Goal: Task Accomplishment & Management: Manage account settings

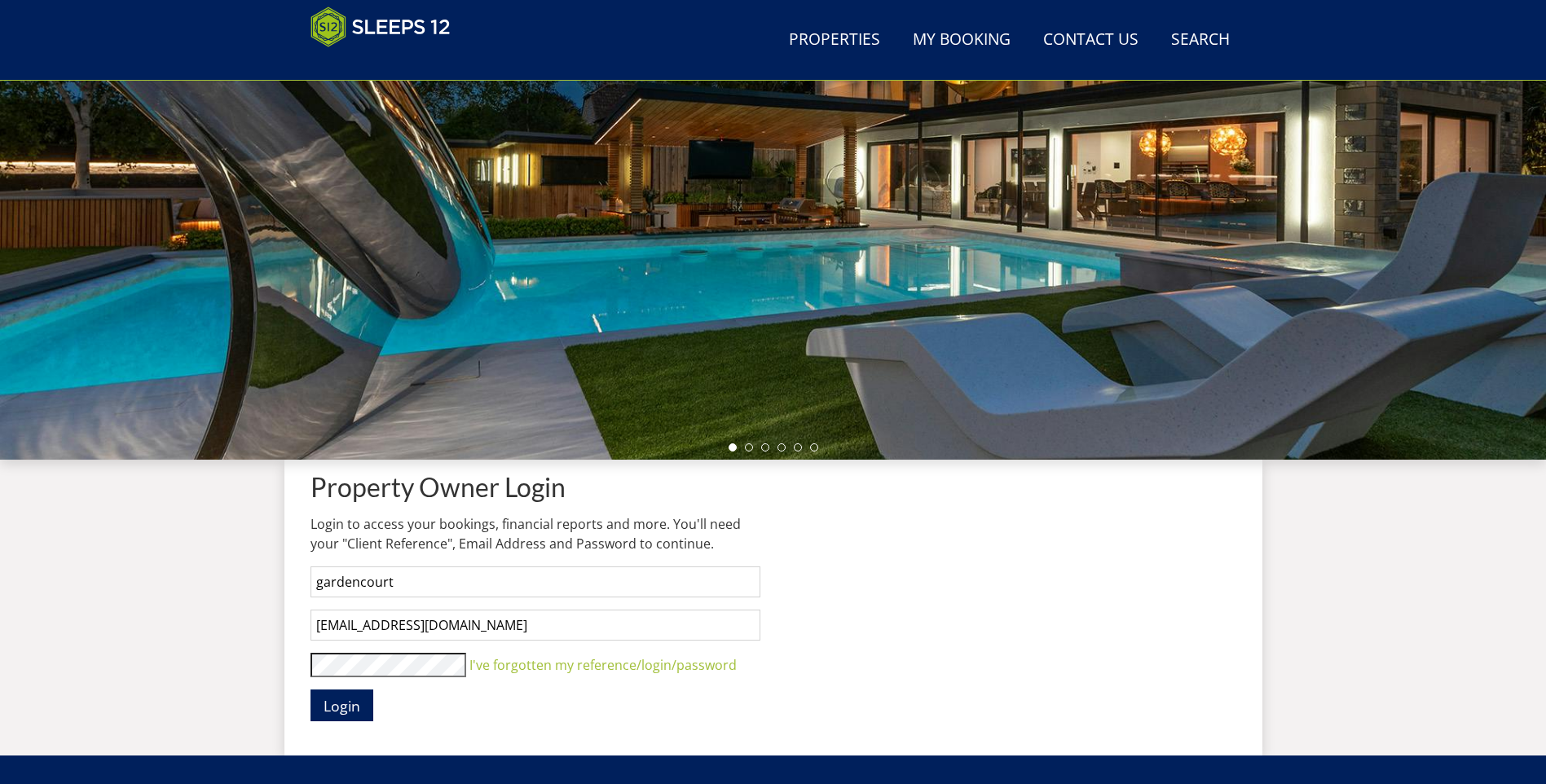
scroll to position [279, 0]
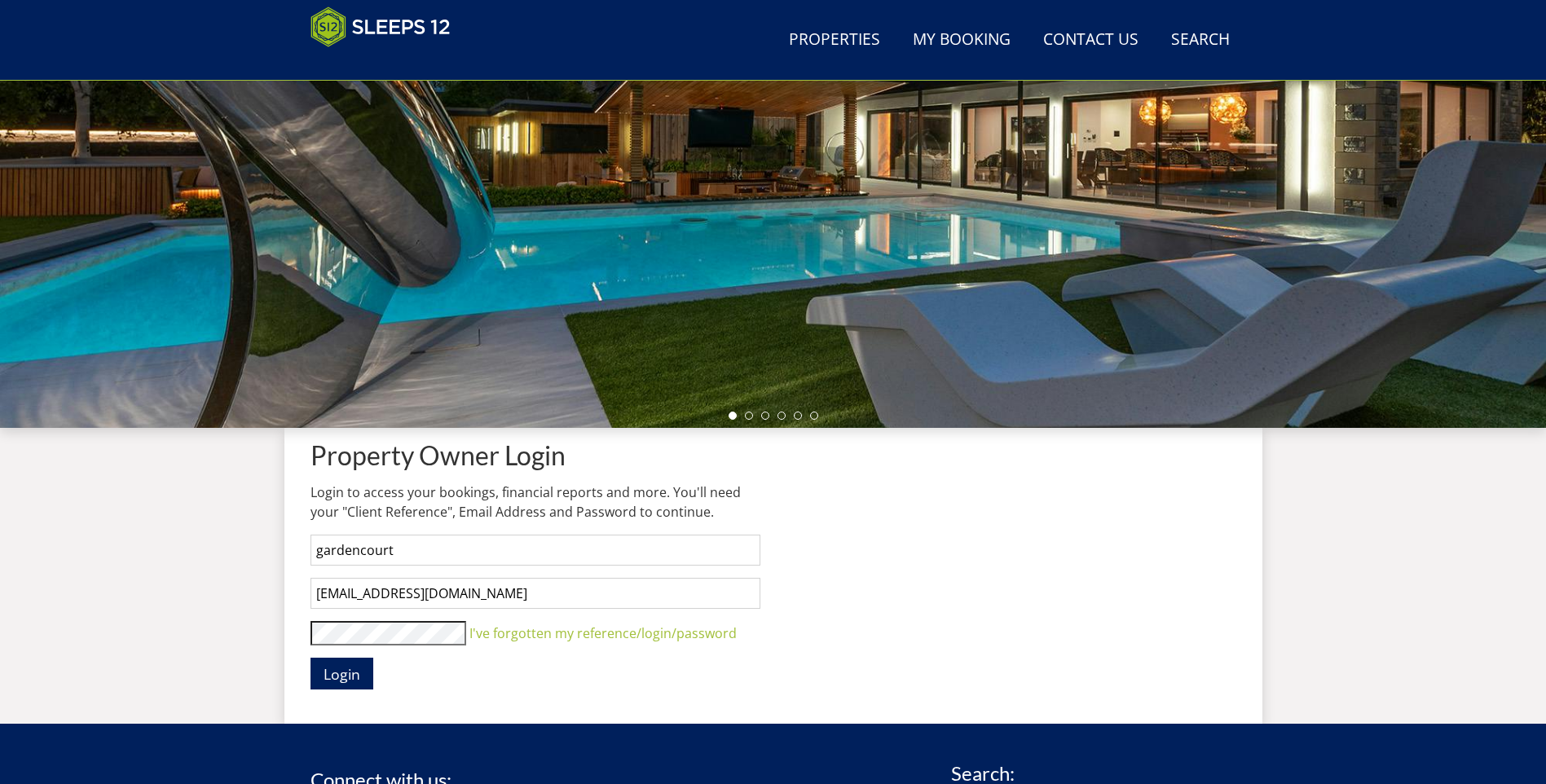
click at [310, 657] on button "Login" at bounding box center [342, 673] width 63 height 31
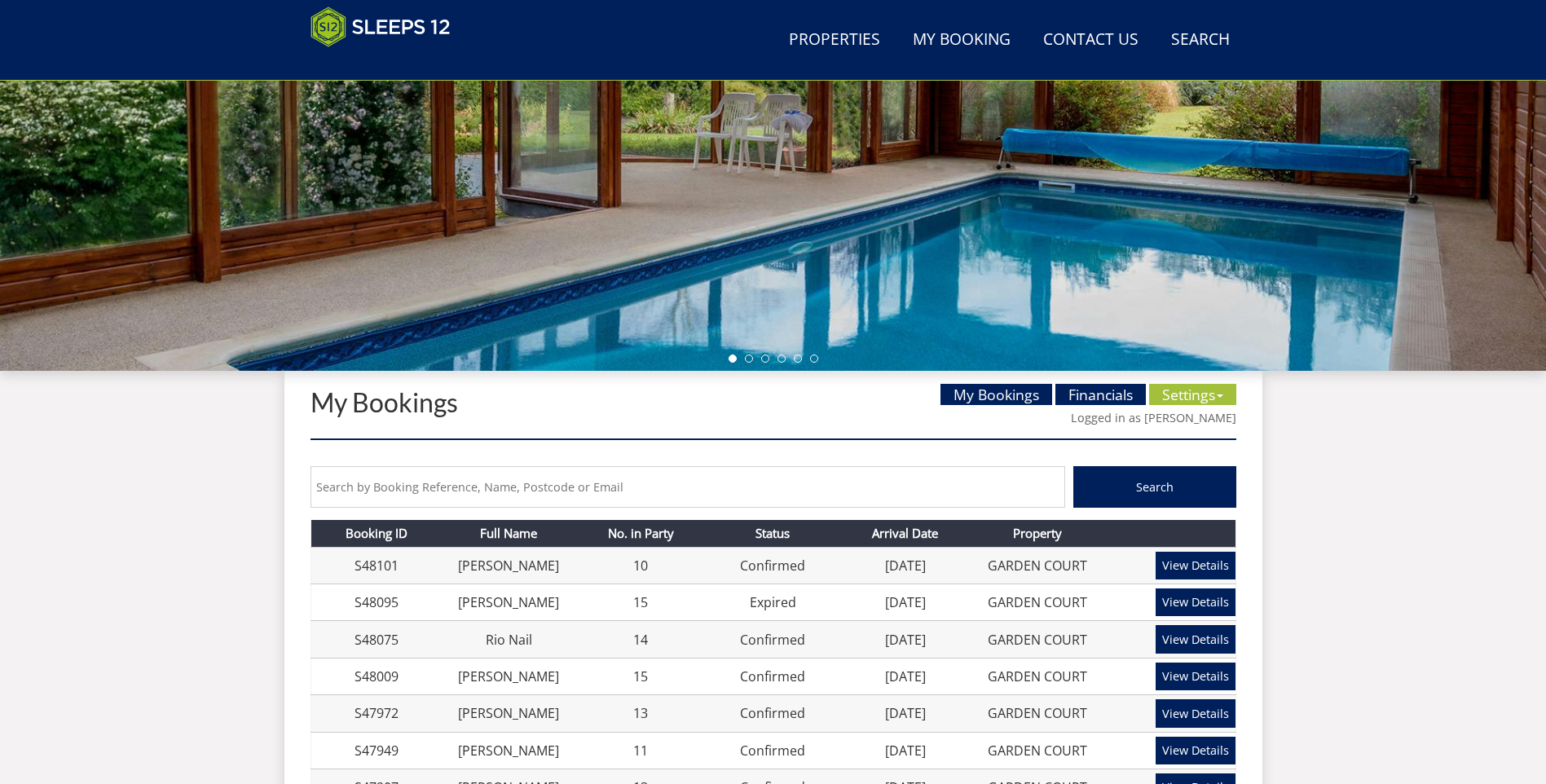
scroll to position [423, 0]
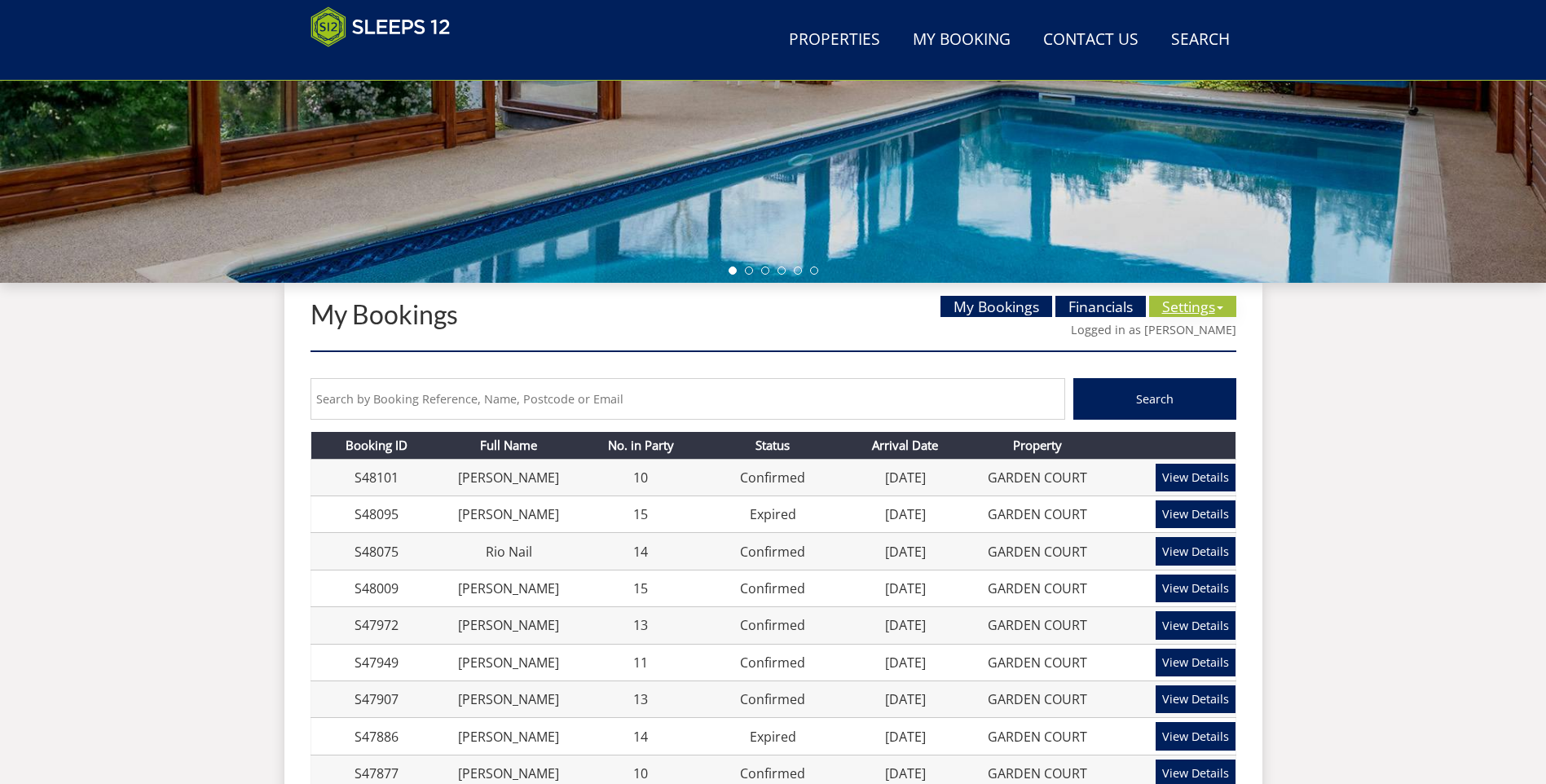
click at [1180, 303] on link "Settings" at bounding box center [1192, 307] width 87 height 22
click at [1079, 306] on link "Financials" at bounding box center [1100, 307] width 90 height 22
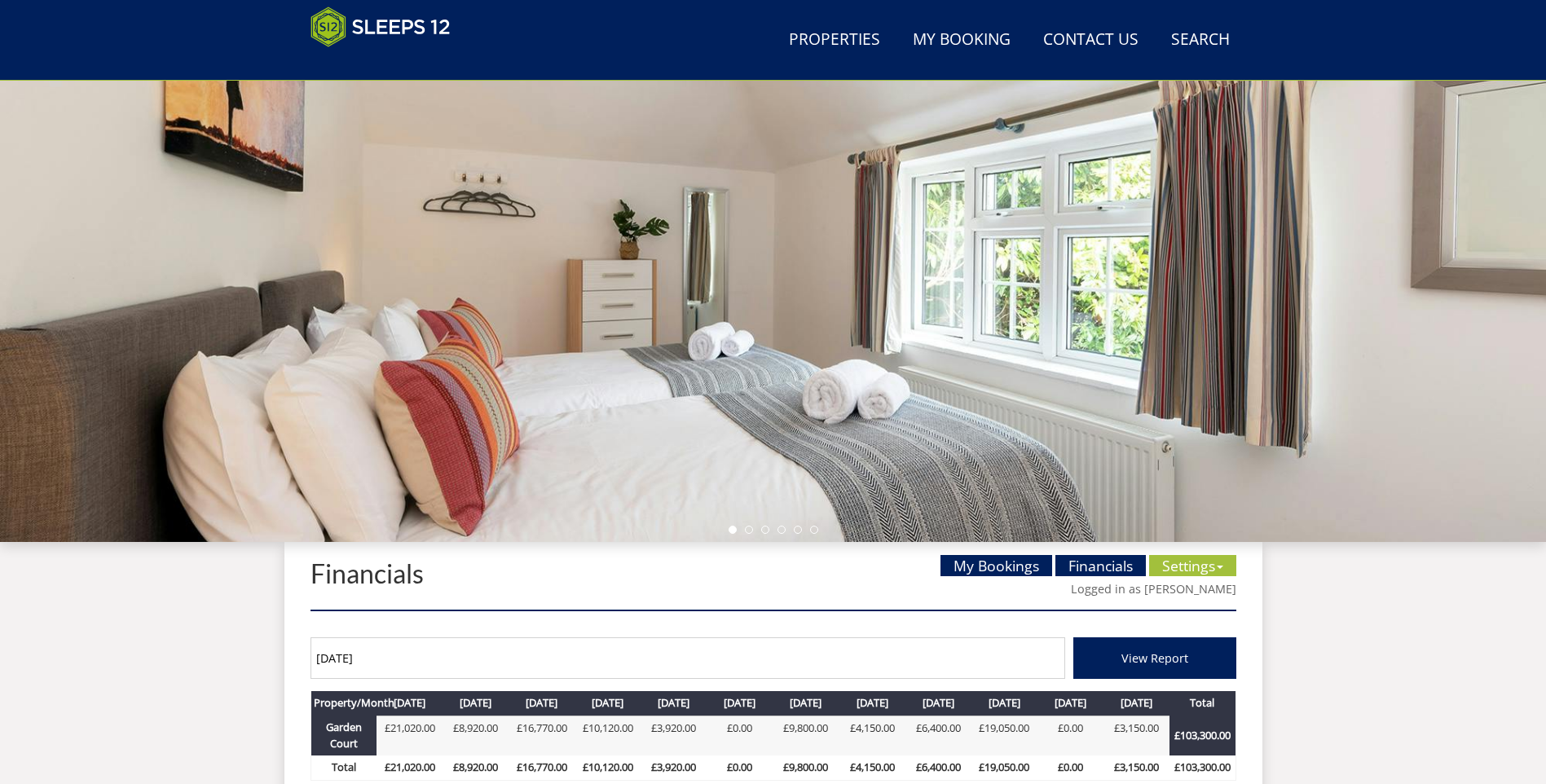
scroll to position [278, 0]
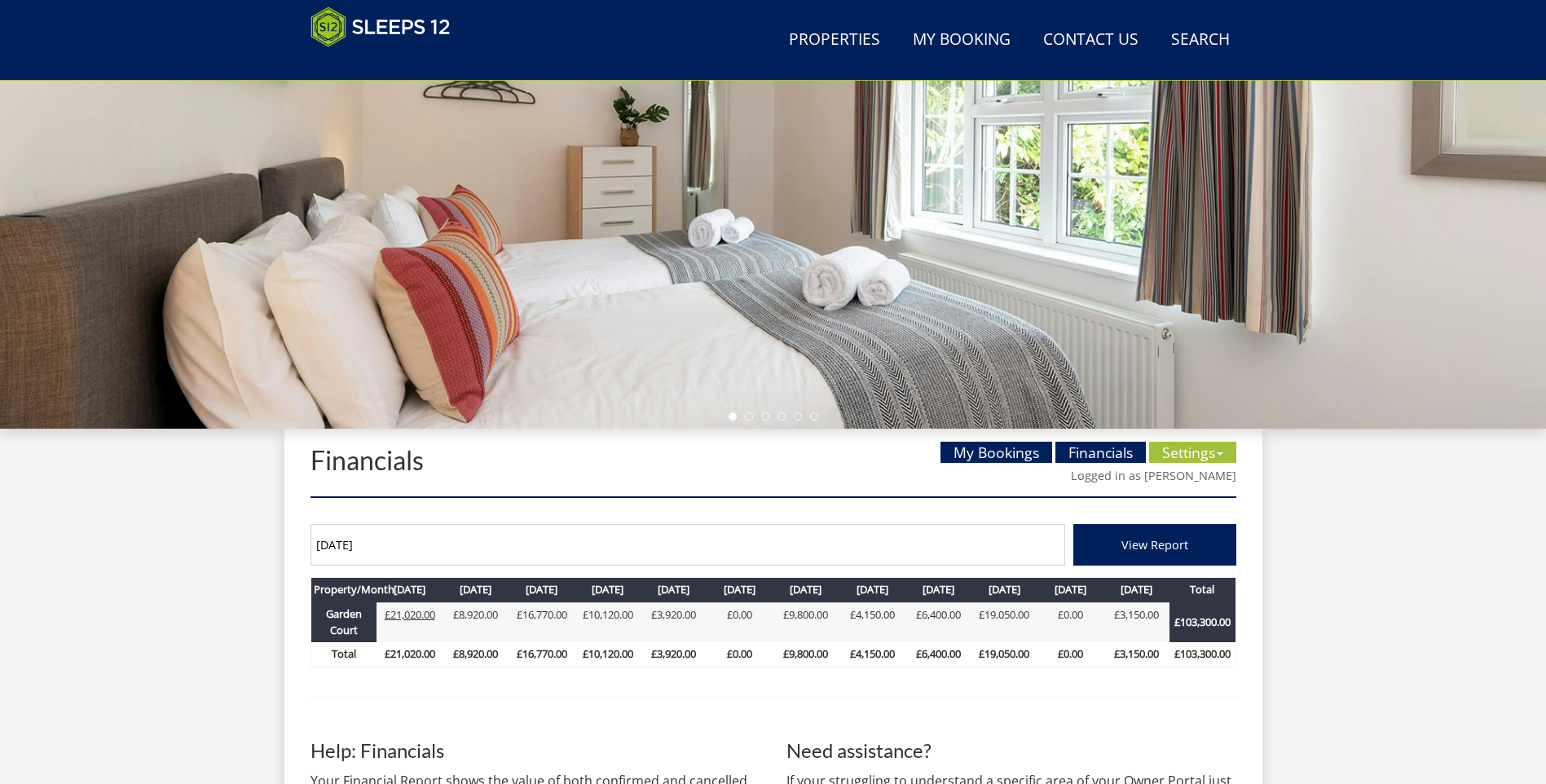
click at [408, 615] on link "£21,020.00" at bounding box center [409, 614] width 50 height 15
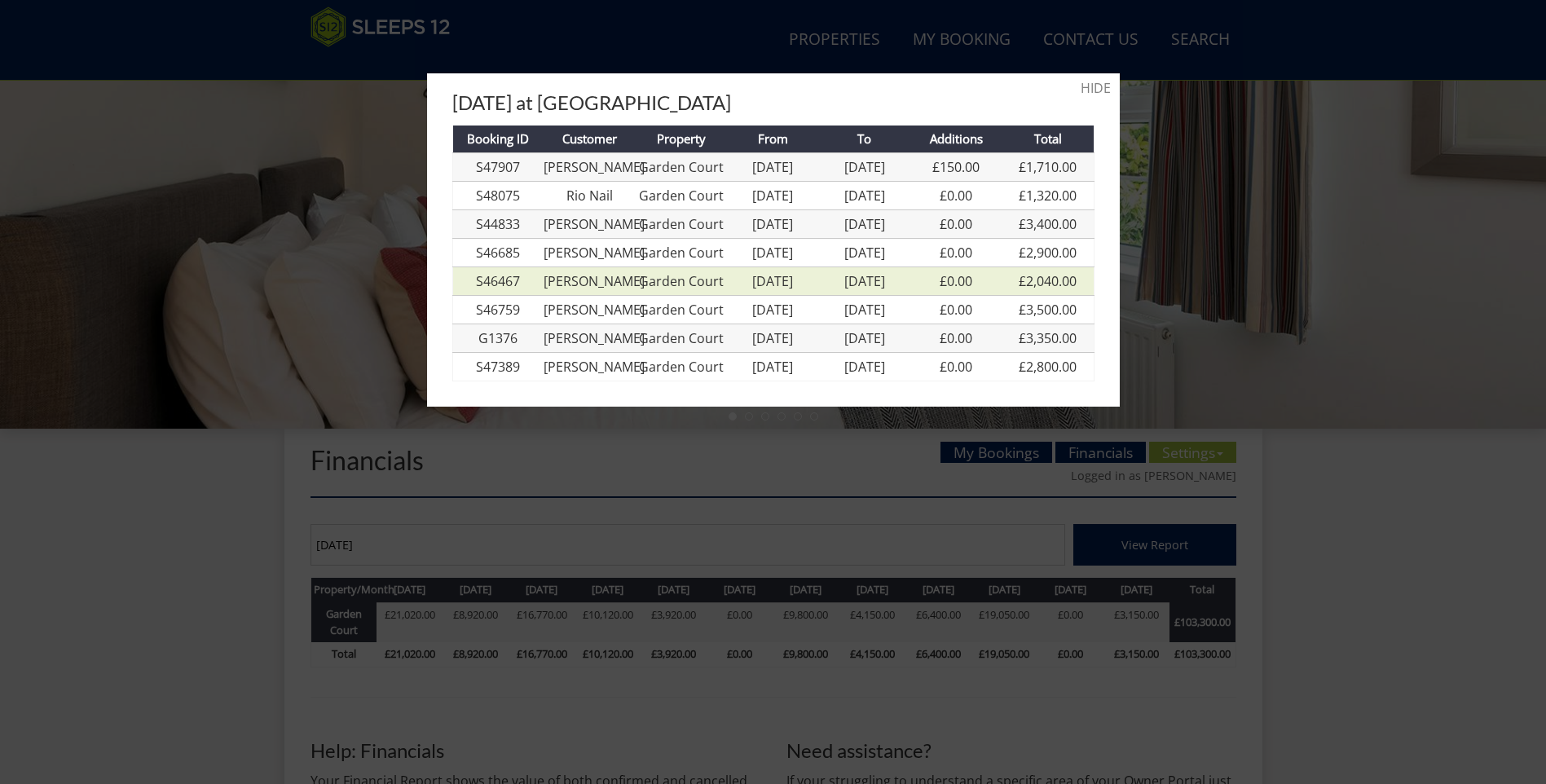
click at [581, 290] on link "[PERSON_NAME]" at bounding box center [594, 281] width 101 height 18
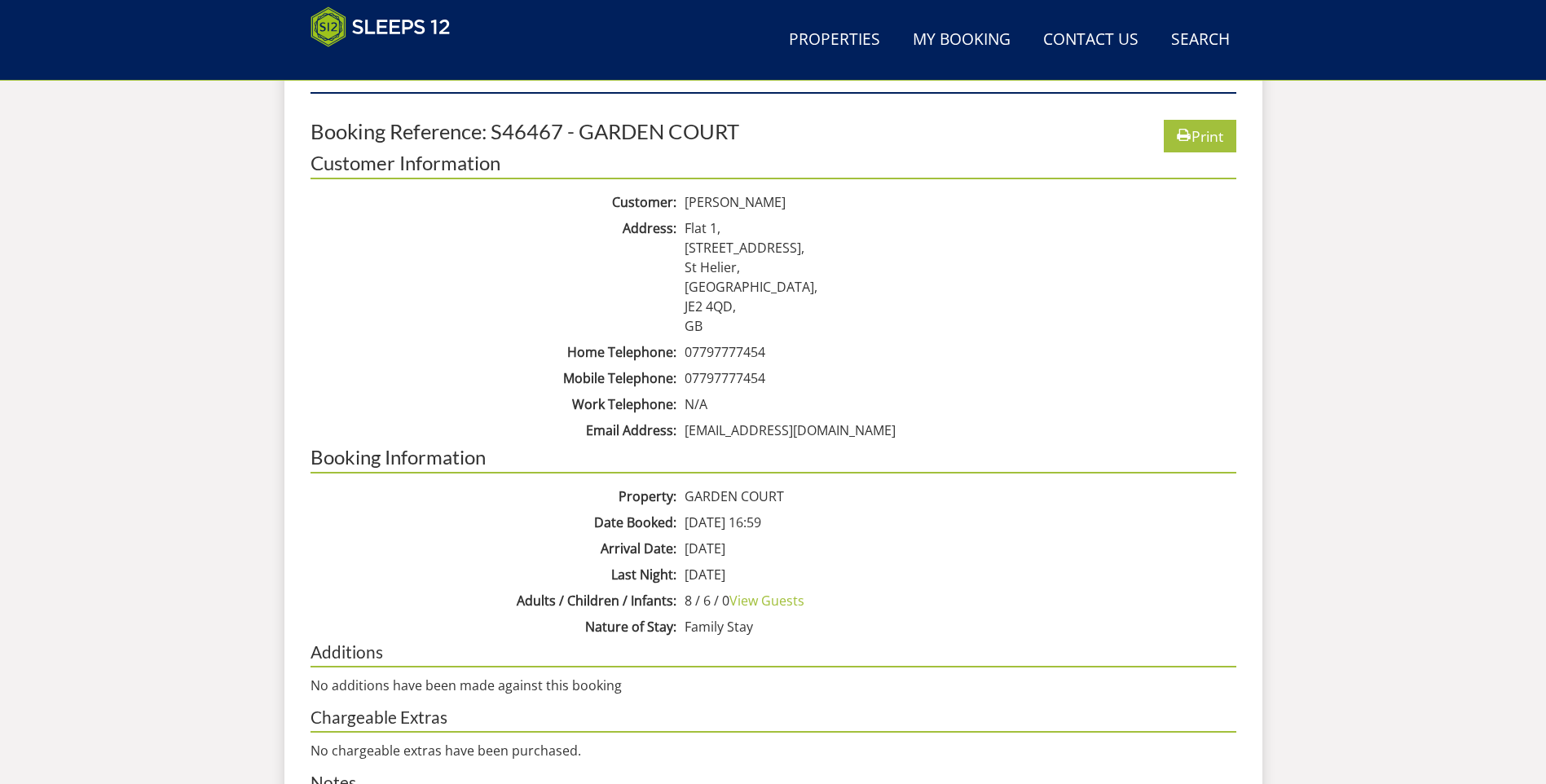
scroll to position [829, 0]
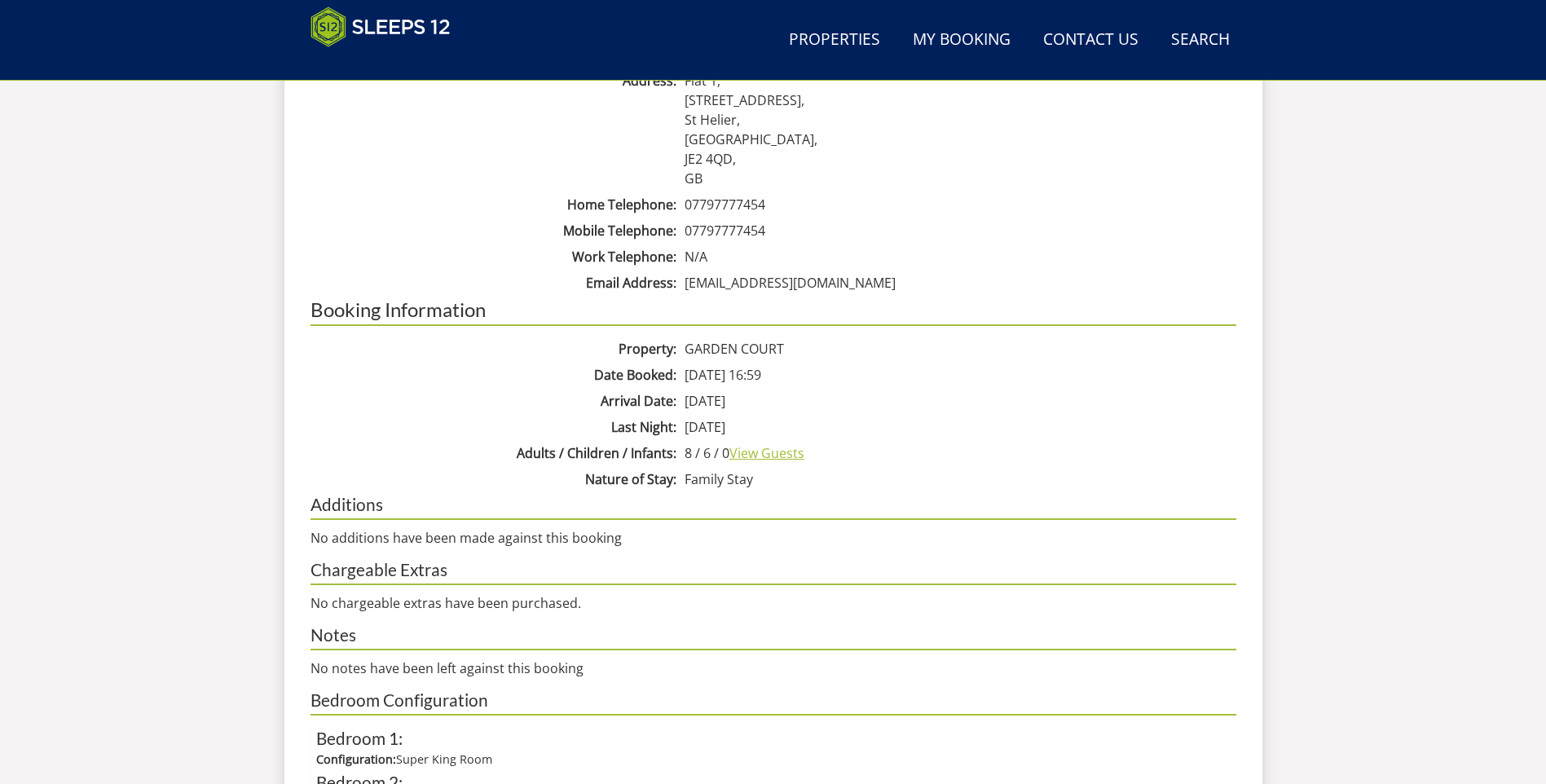
click at [778, 457] on link "View Guests" at bounding box center [767, 453] width 75 height 18
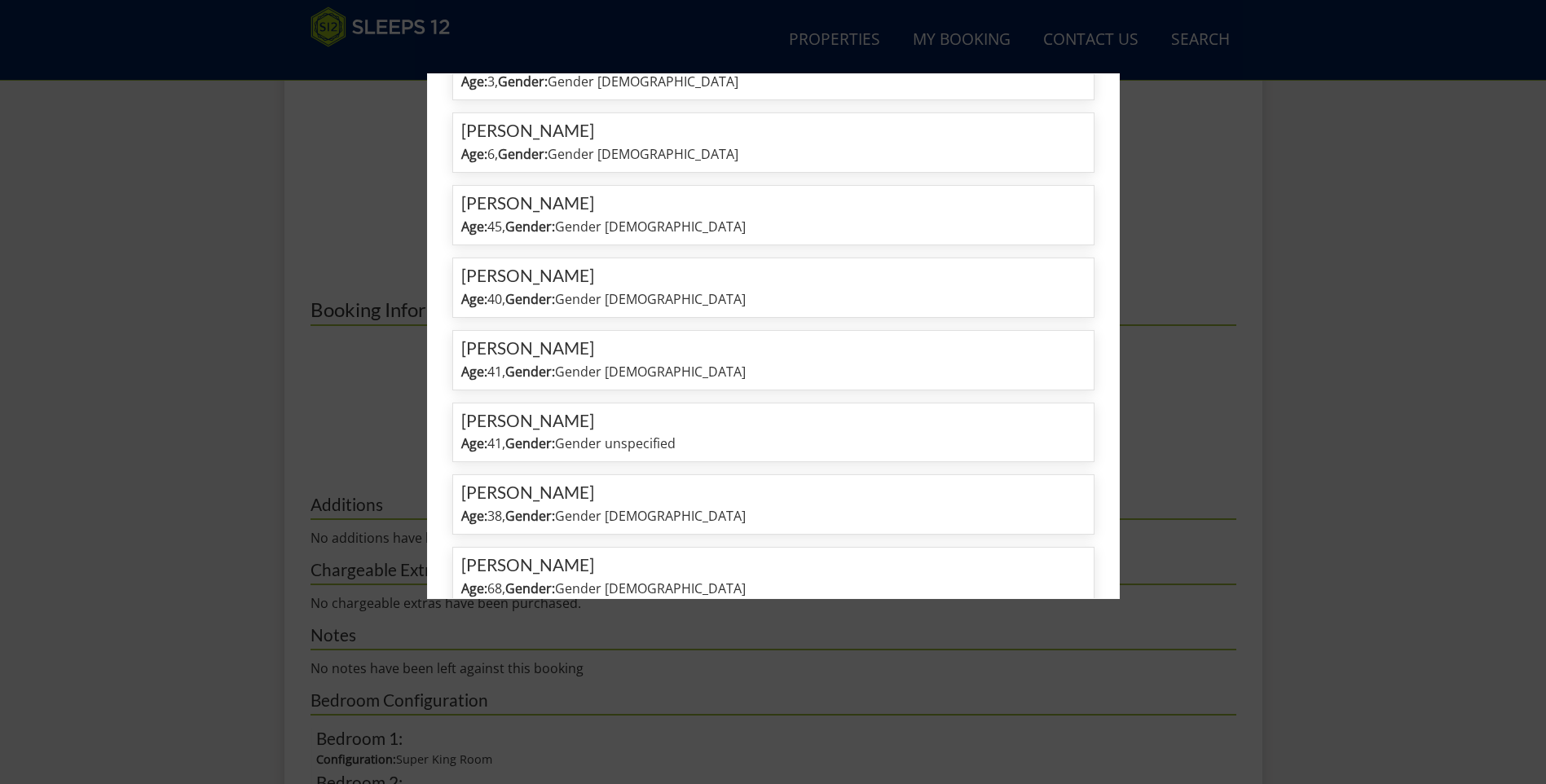
scroll to position [560, 0]
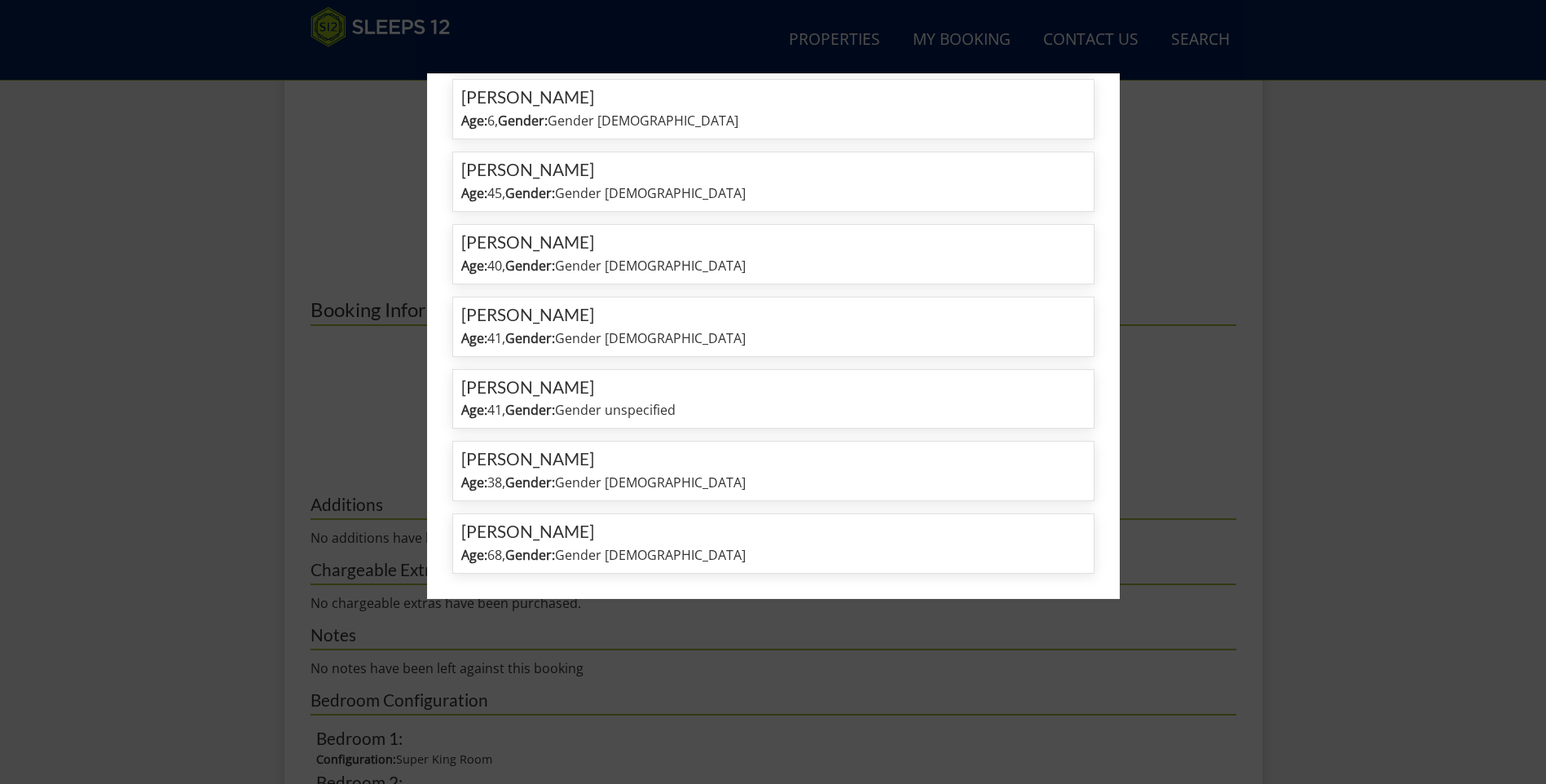
click at [782, 623] on div at bounding box center [773, 392] width 1546 height 784
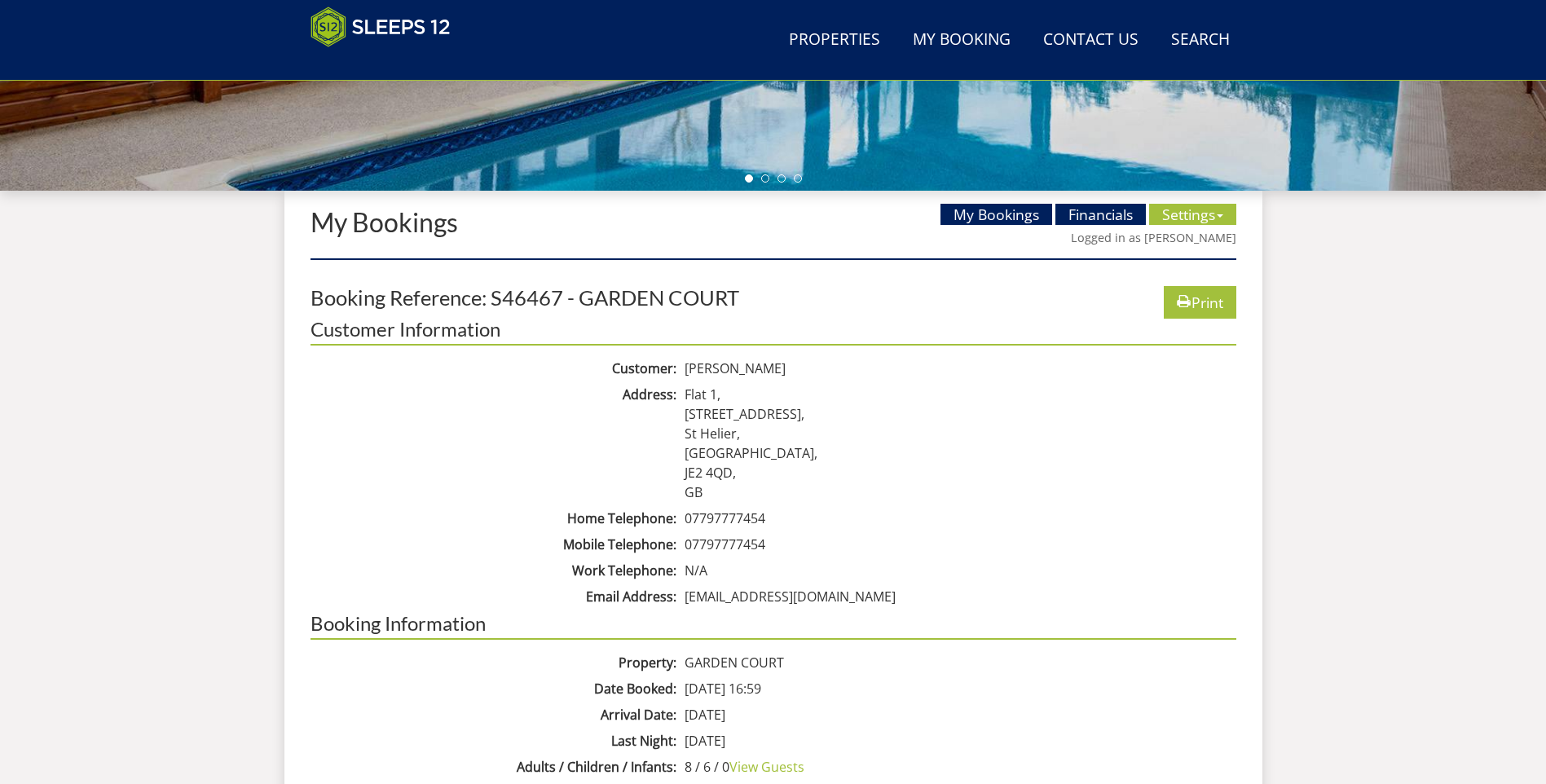
scroll to position [667, 0]
